Goal: Task Accomplishment & Management: Use online tool/utility

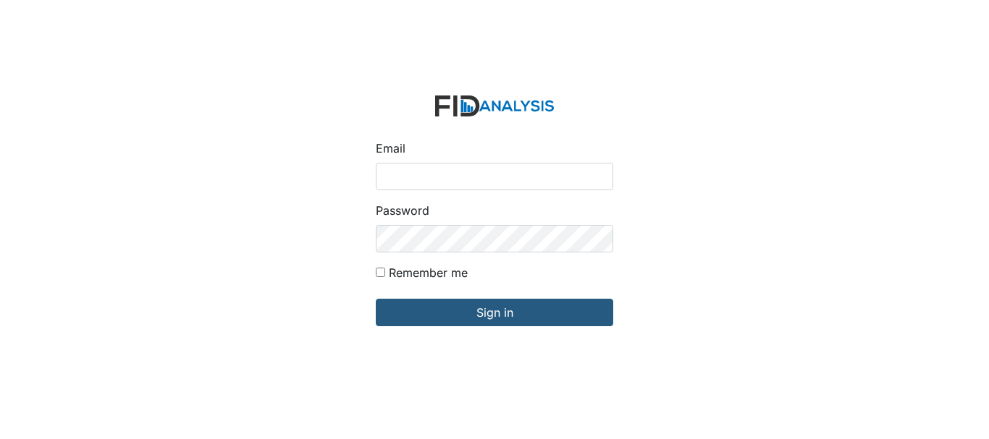
click at [440, 180] on input "Email" at bounding box center [494, 177] width 237 height 28
type input "[EMAIL_ADDRESS][DOMAIN_NAME]"
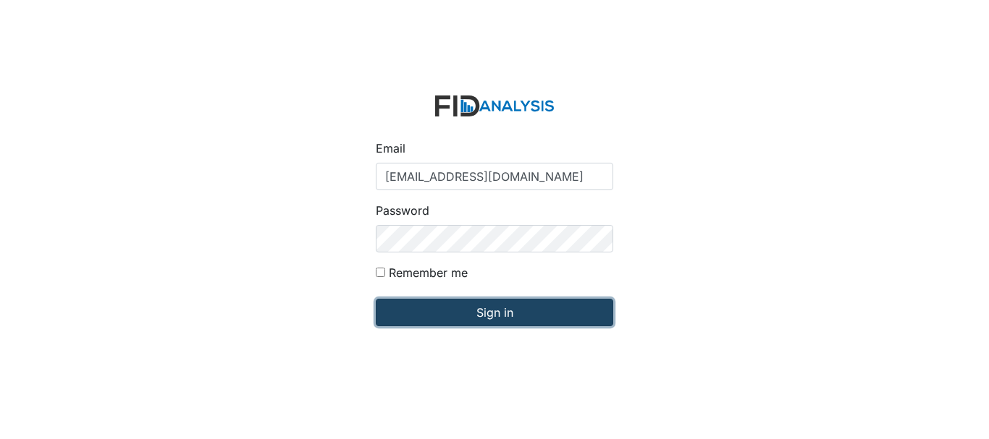
click at [493, 309] on input "Sign in" at bounding box center [494, 313] width 237 height 28
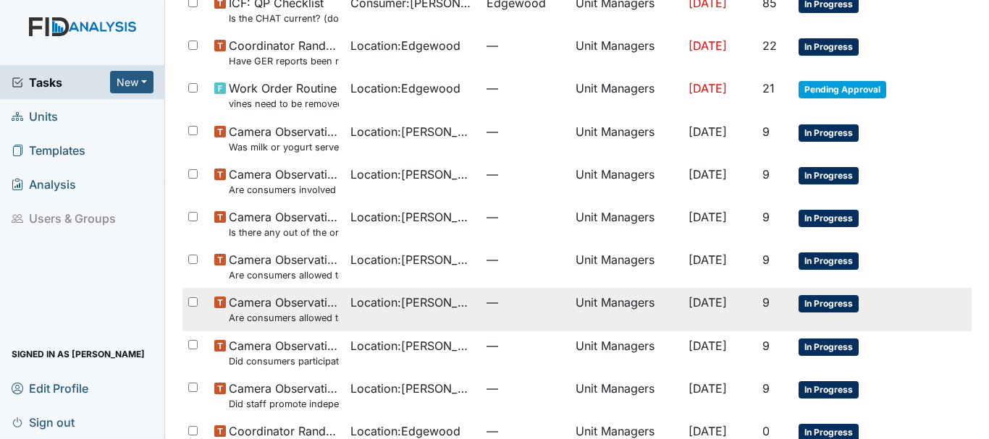
scroll to position [343, 0]
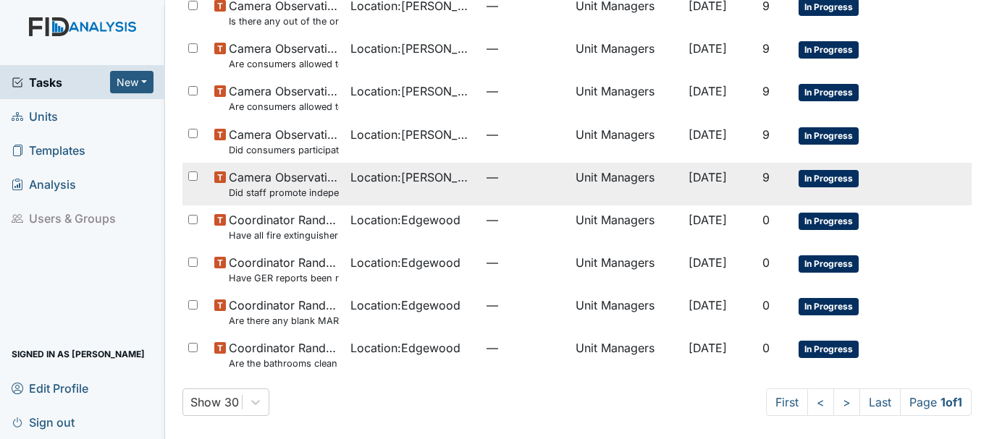
click at [289, 192] on small "Did staff promote independence in all the following areas? (Hand washing, obtai…" at bounding box center [284, 193] width 110 height 14
